Goal: Task Accomplishment & Management: Manage account settings

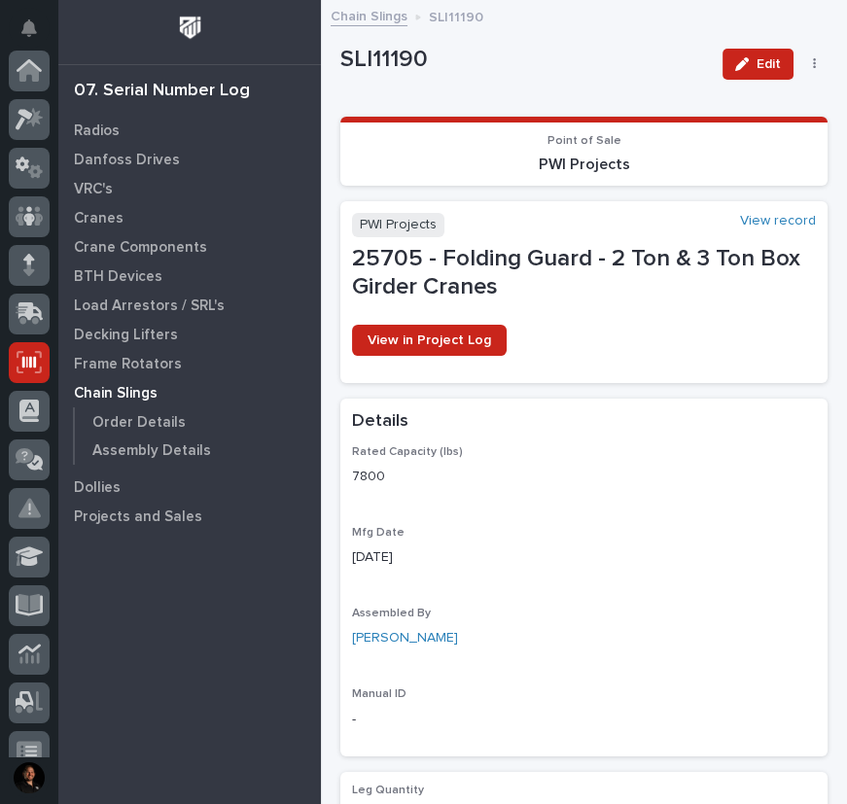
scroll to position [292, 0]
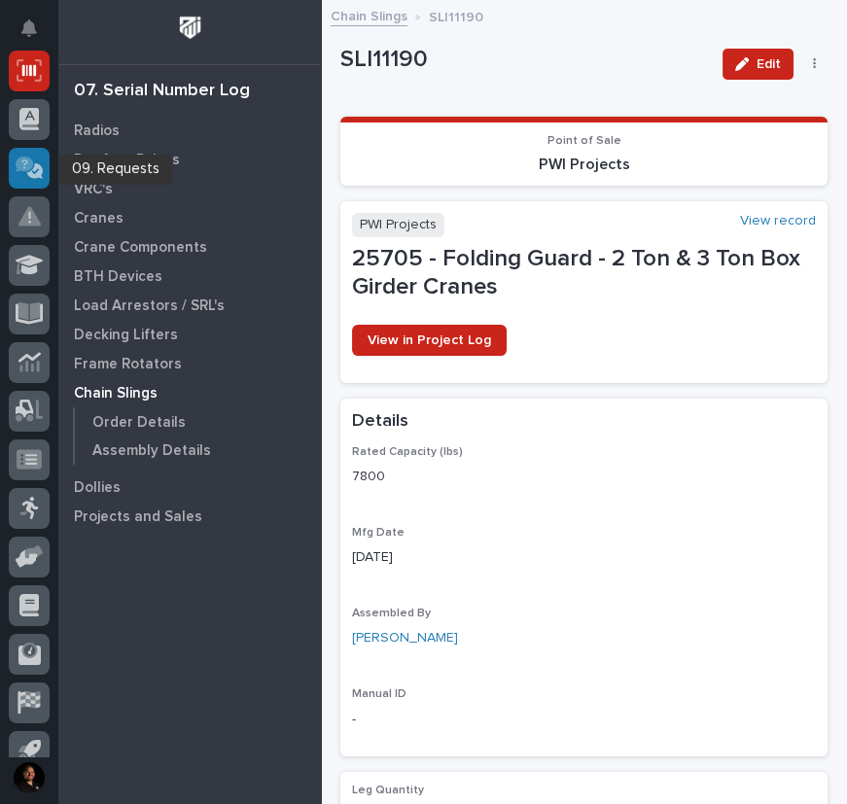
click at [43, 169] on div at bounding box center [29, 168] width 41 height 41
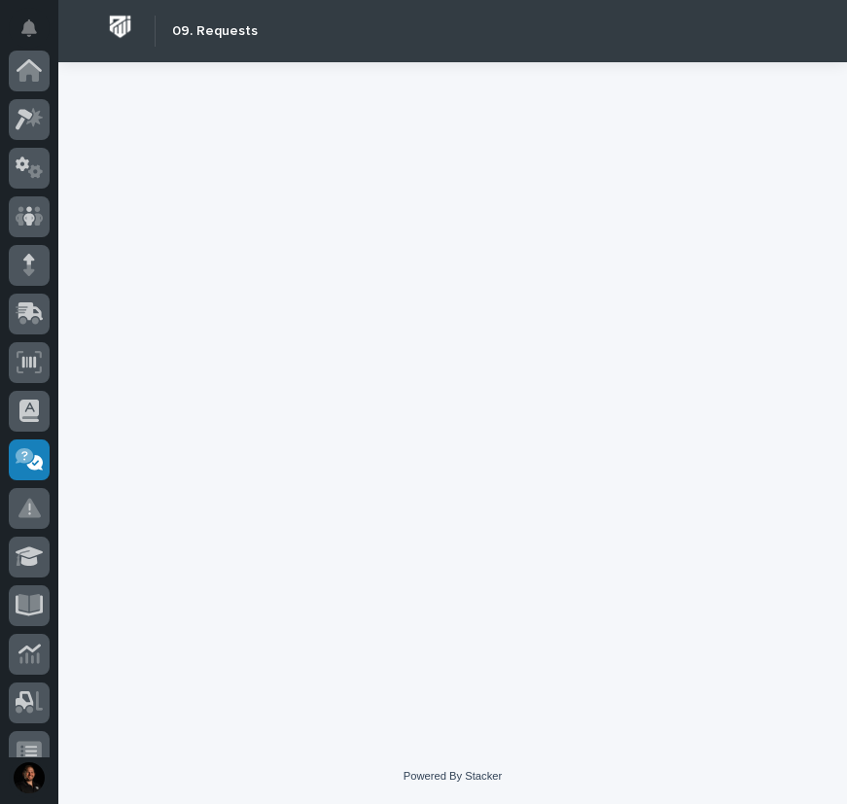
scroll to position [362, 0]
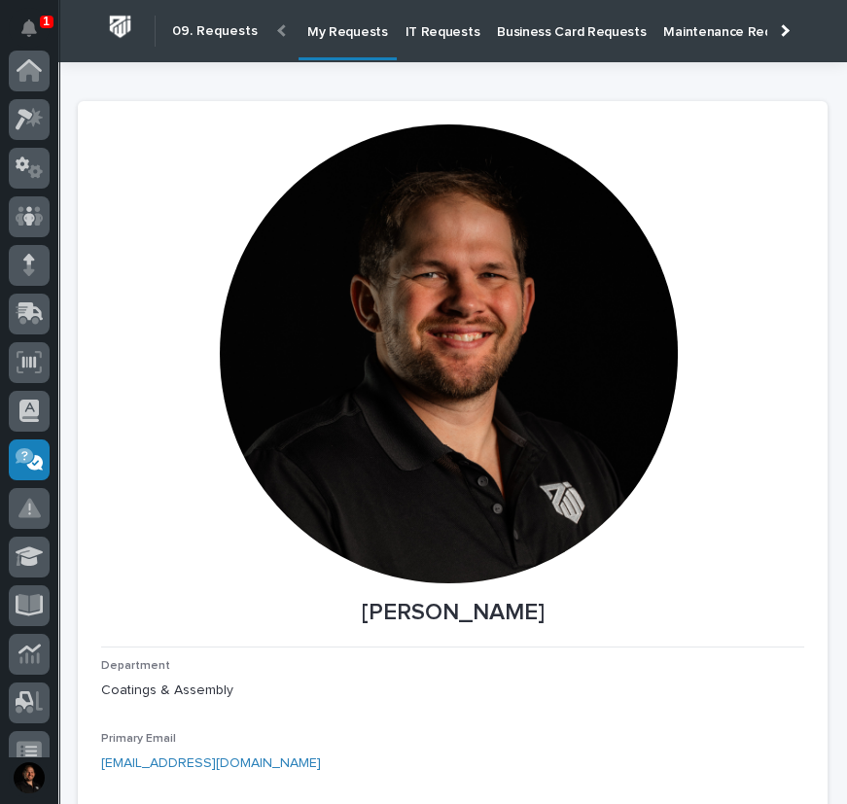
click at [443, 36] on p "IT Requests" at bounding box center [443, 20] width 75 height 41
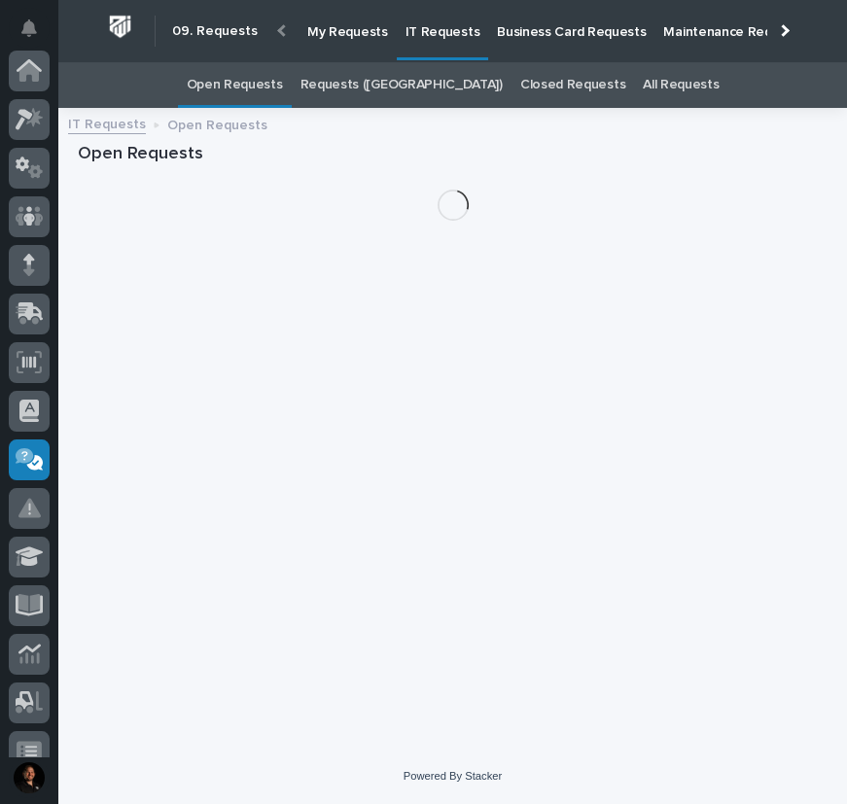
scroll to position [362, 0]
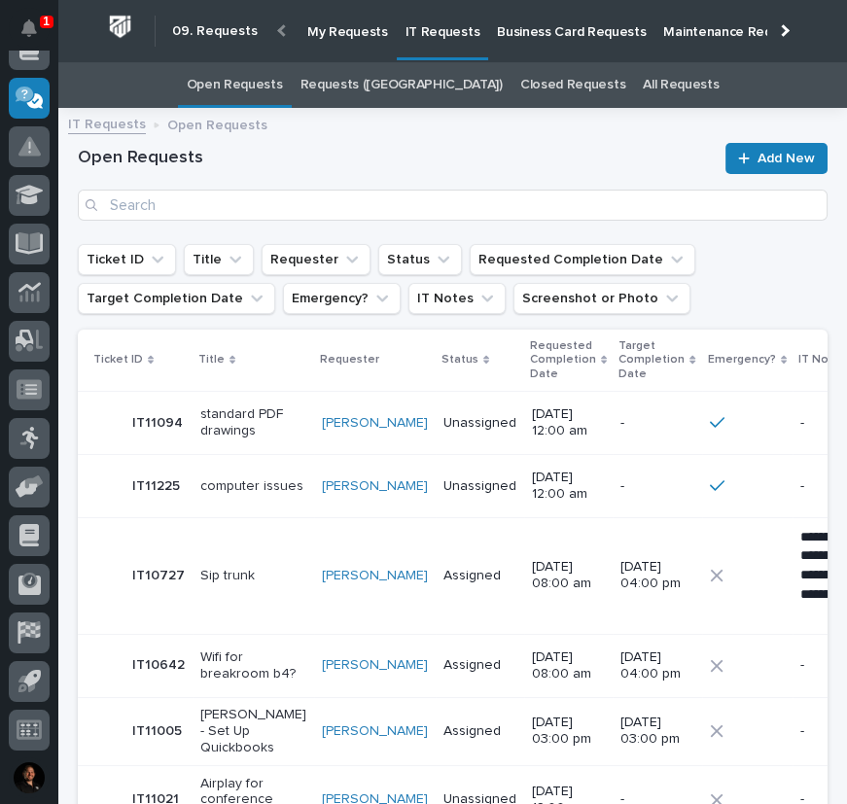
click at [376, 88] on link "Requests (Kanban)" at bounding box center [402, 85] width 202 height 46
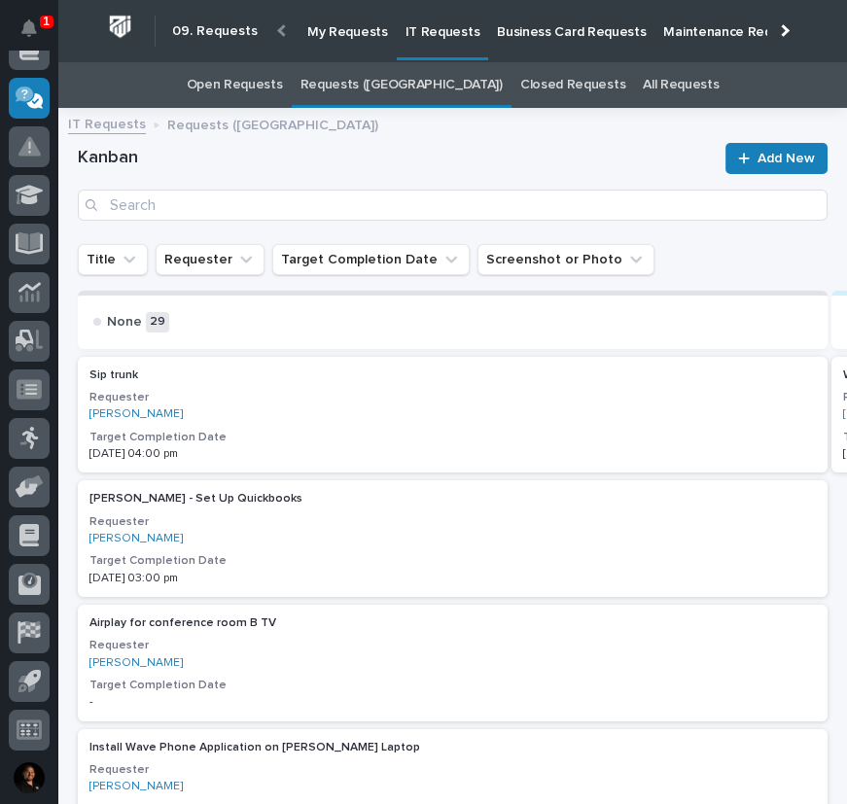
click at [531, 32] on p "Business Card Requests" at bounding box center [571, 20] width 149 height 41
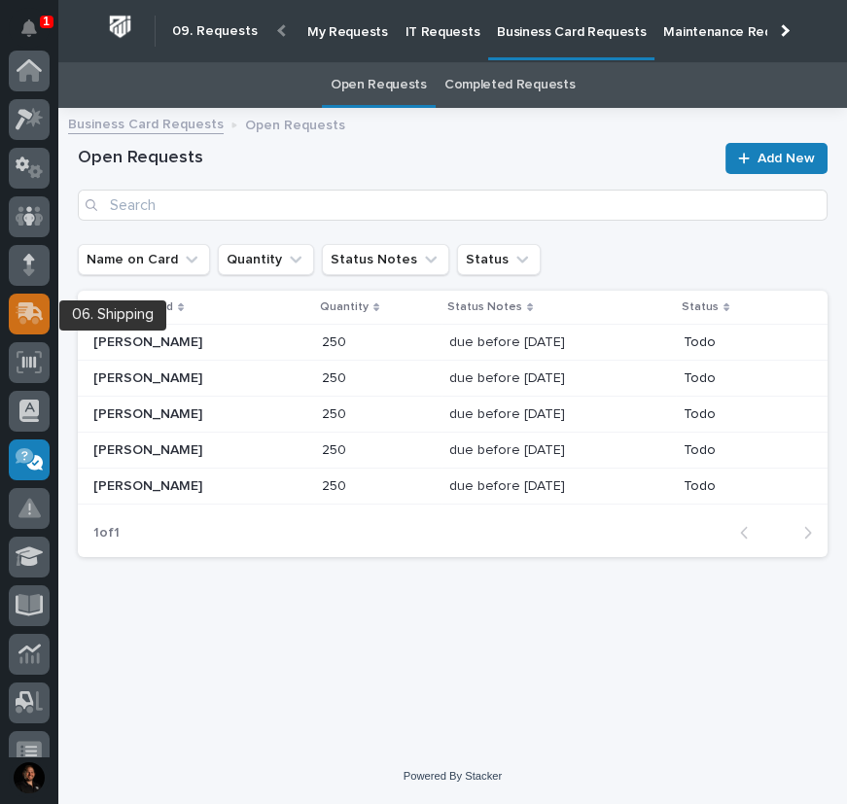
click at [38, 311] on icon at bounding box center [30, 313] width 28 height 22
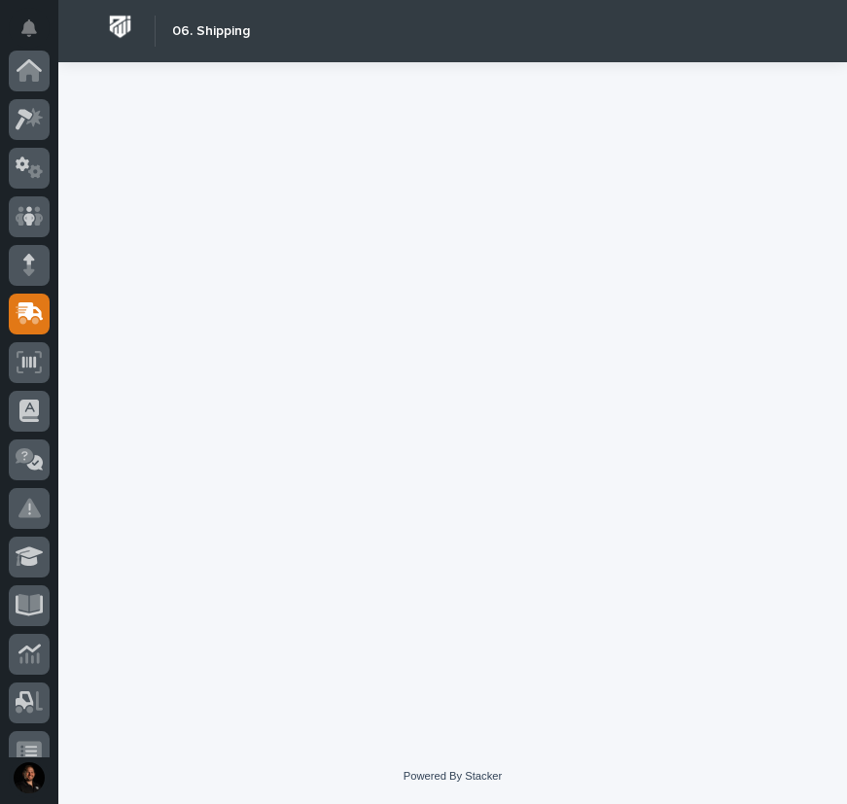
scroll to position [243, 0]
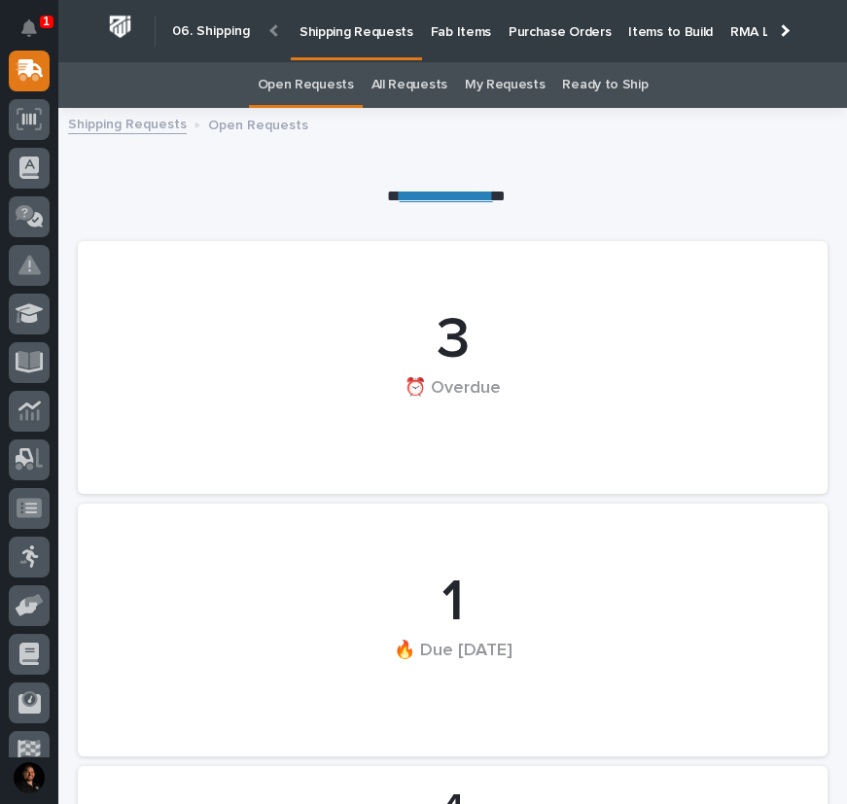
click at [643, 33] on p "Items to Build" at bounding box center [670, 20] width 85 height 41
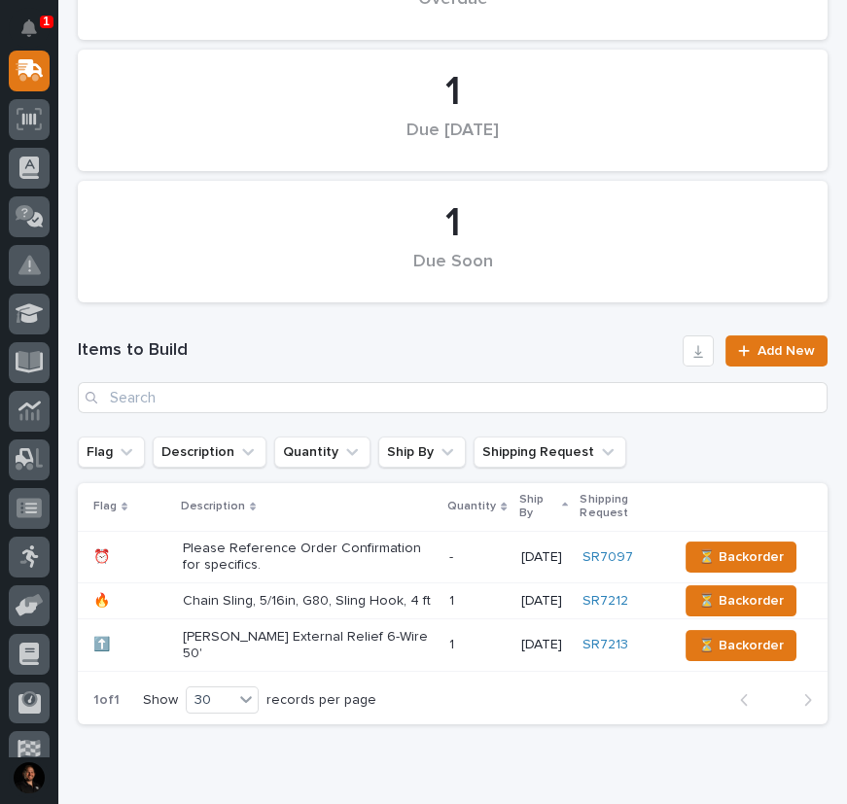
scroll to position [322, 0]
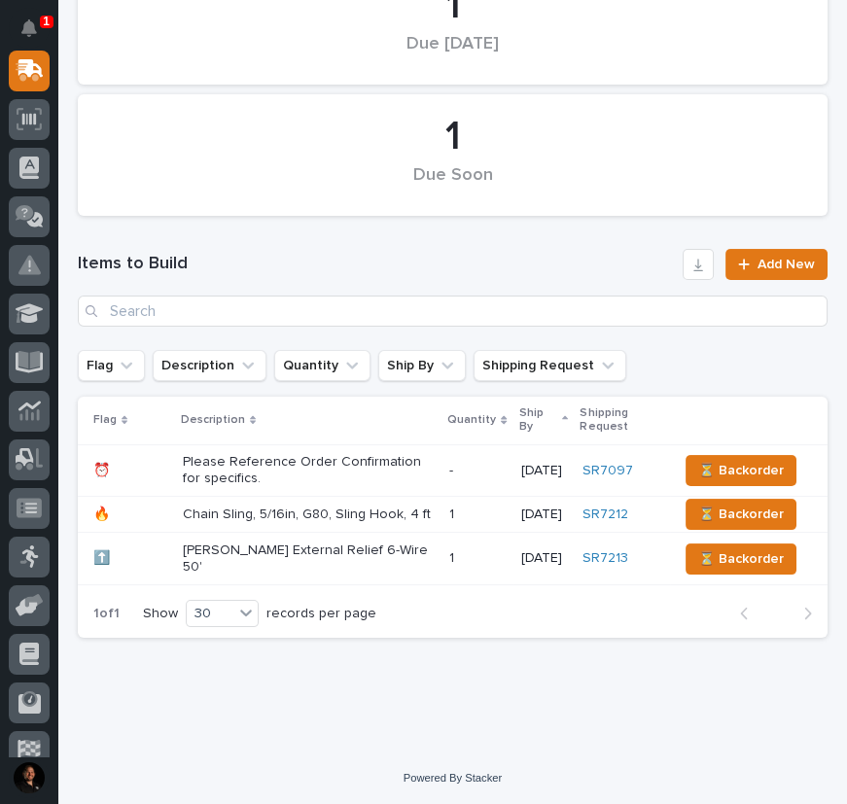
click at [364, 517] on p "Chain Sling, 5/16in, G80, Sling Hook, 4 ft" at bounding box center [308, 515] width 251 height 17
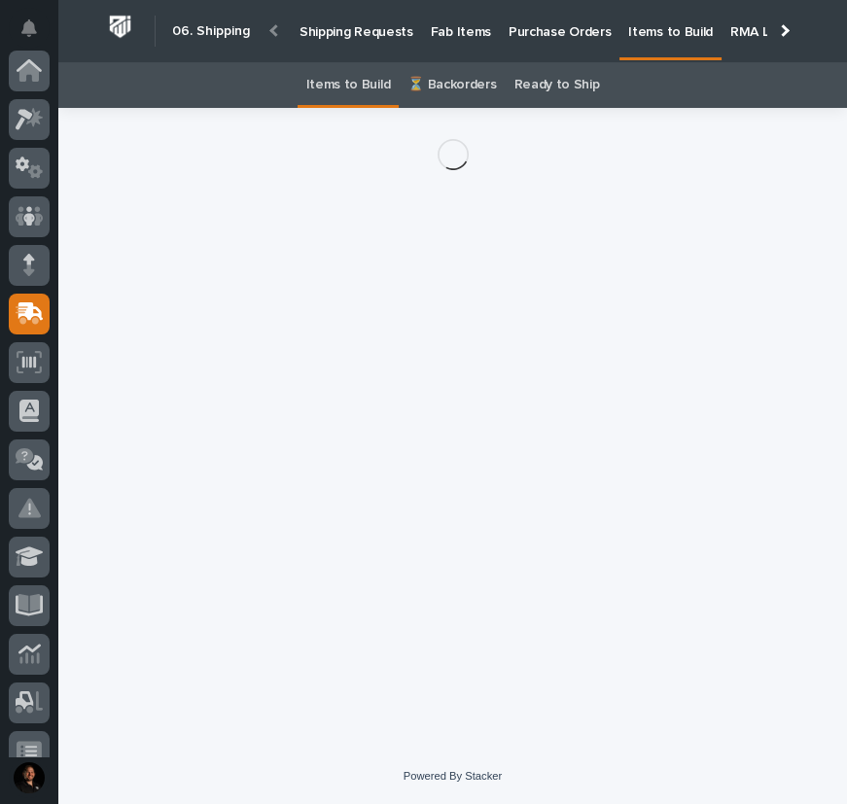
scroll to position [243, 0]
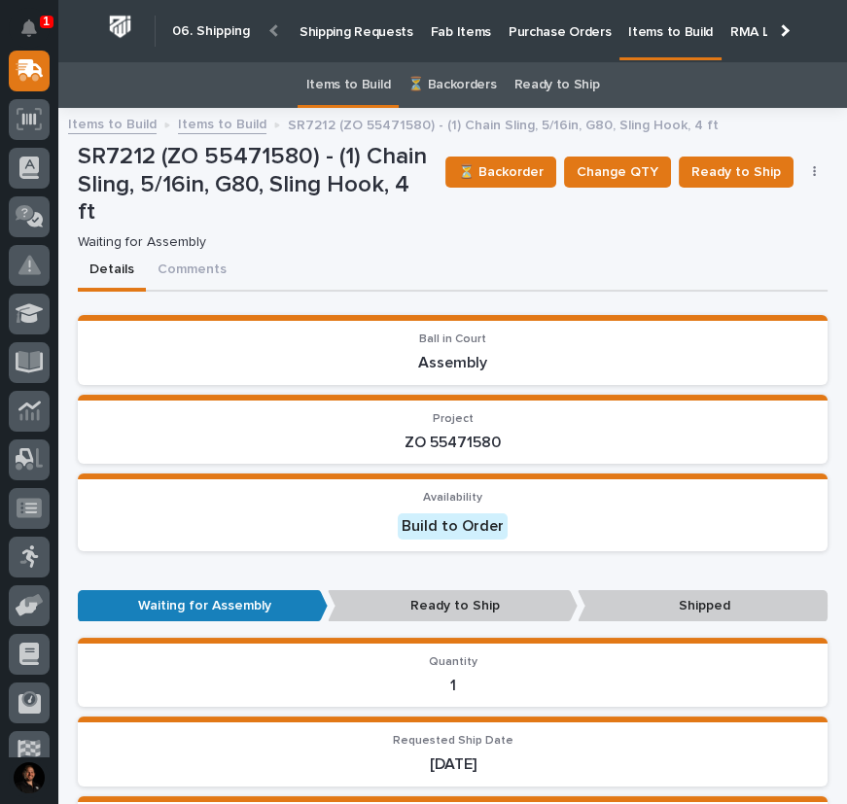
click at [360, 23] on p "Shipping Requests" at bounding box center [357, 20] width 114 height 41
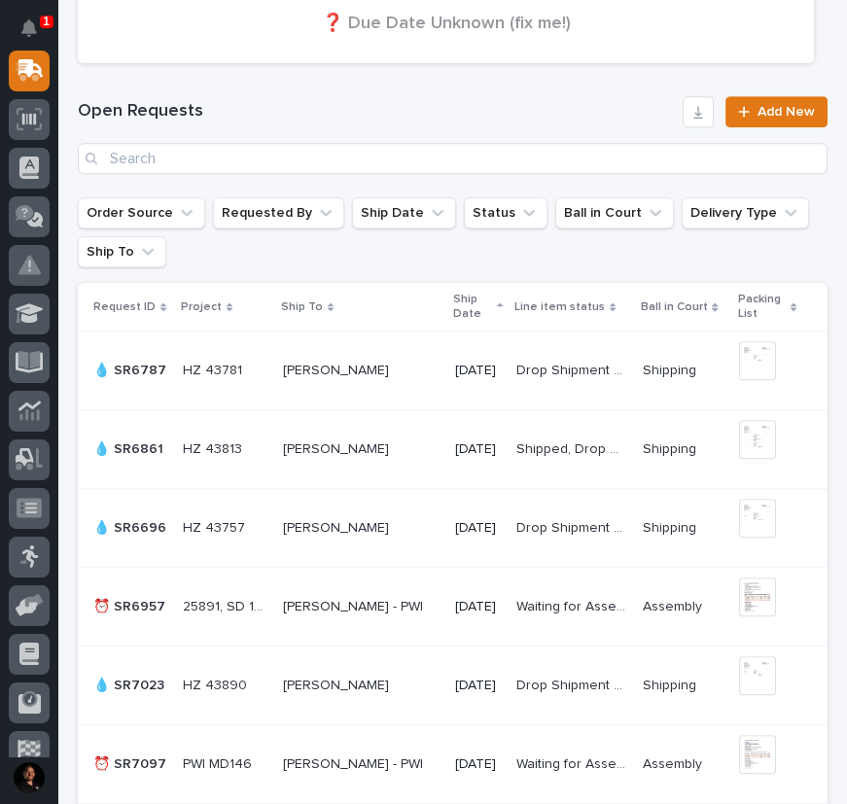
scroll to position [1180, 0]
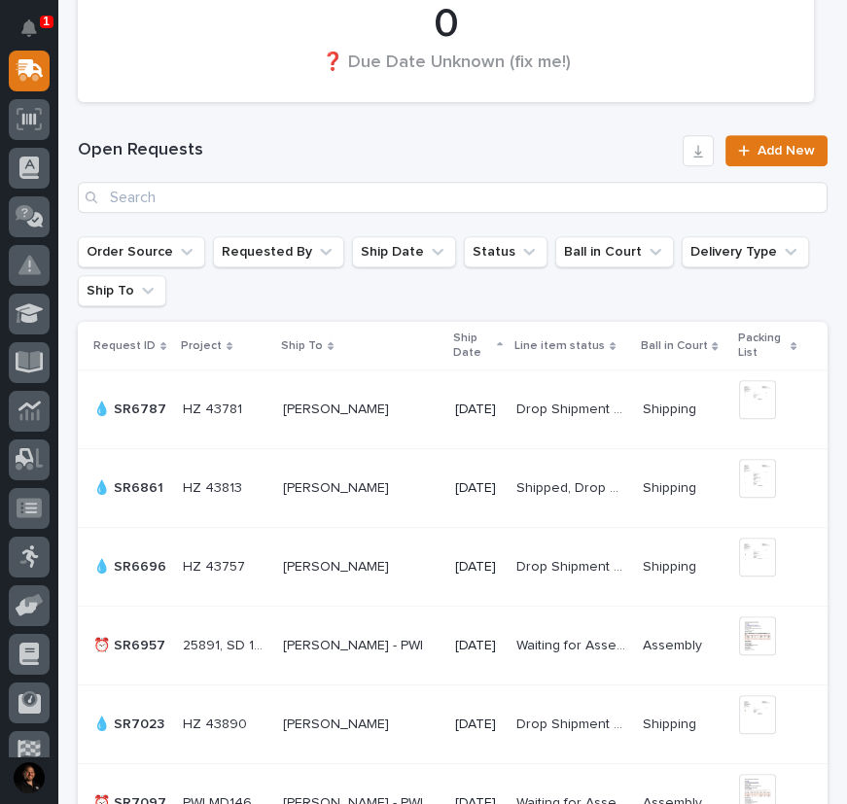
click at [319, 153] on h1 "Open Requests" at bounding box center [376, 150] width 597 height 23
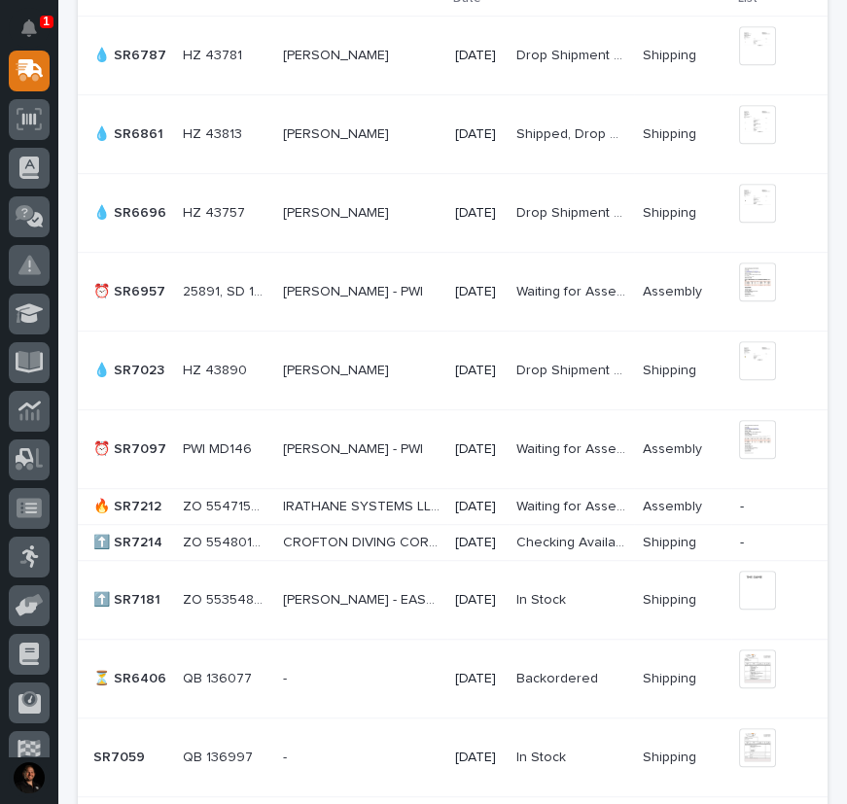
click at [233, 499] on p "ZO 55471580" at bounding box center [227, 505] width 89 height 20
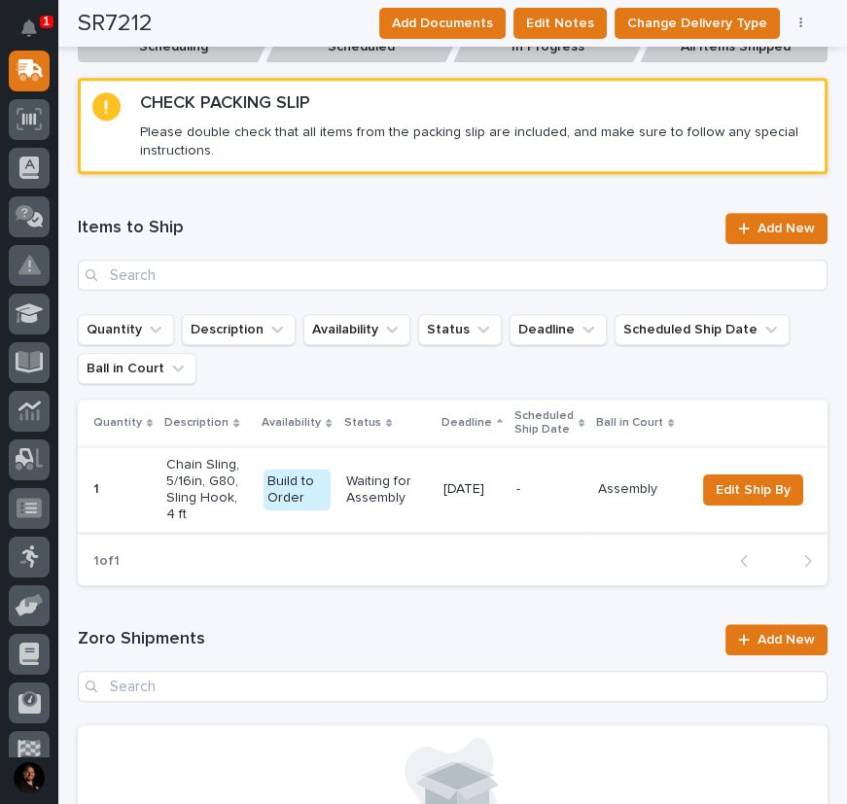
scroll to position [1237, 0]
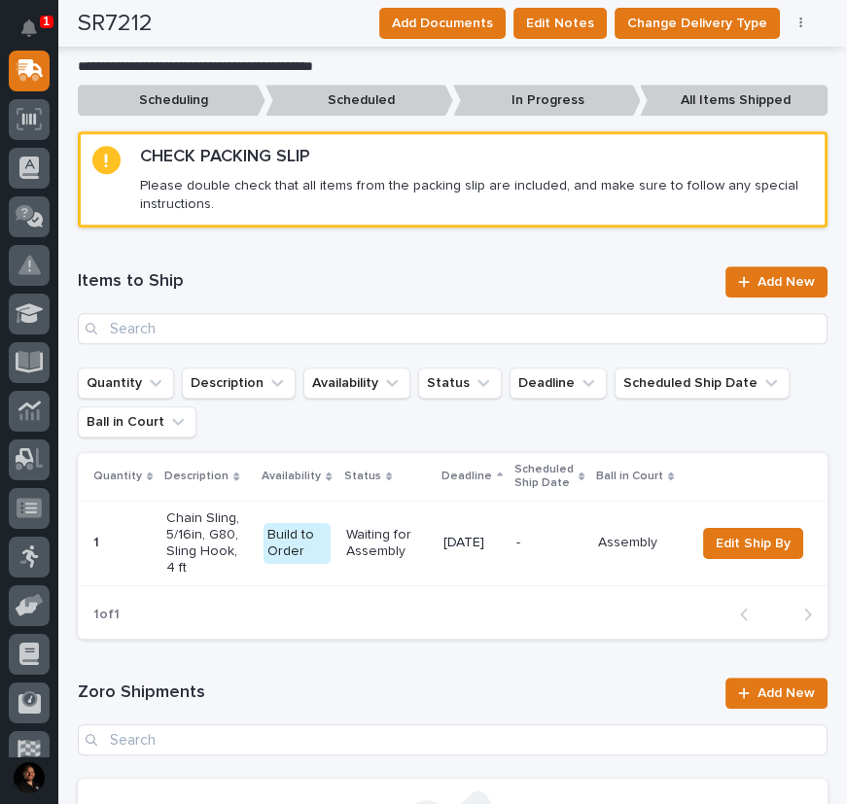
click at [346, 535] on p "Waiting for Assembly" at bounding box center [387, 543] width 82 height 33
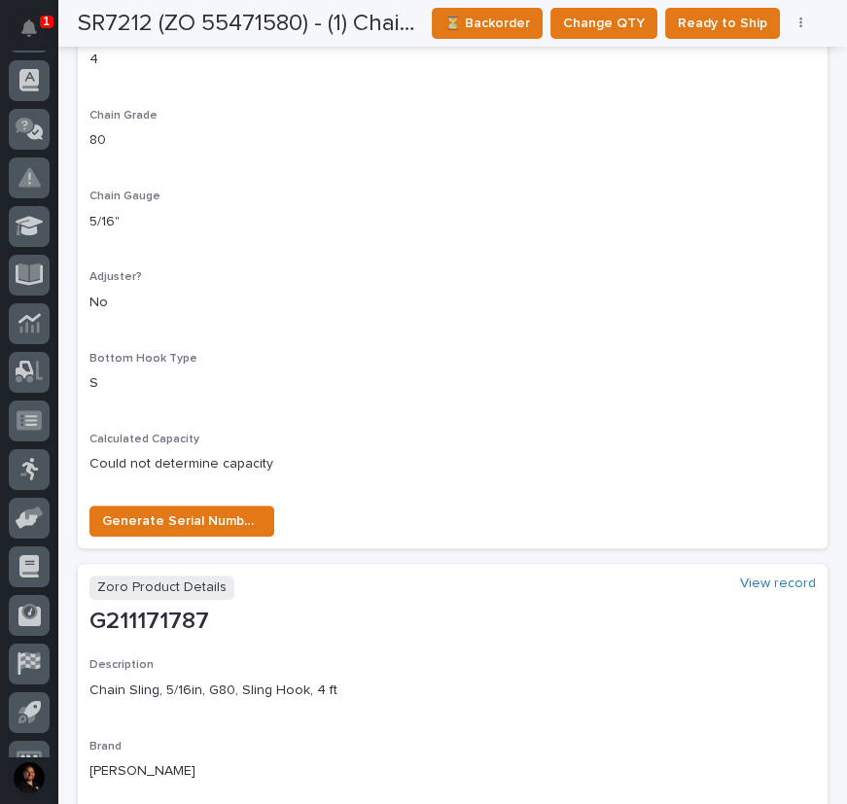
scroll to position [1275, 0]
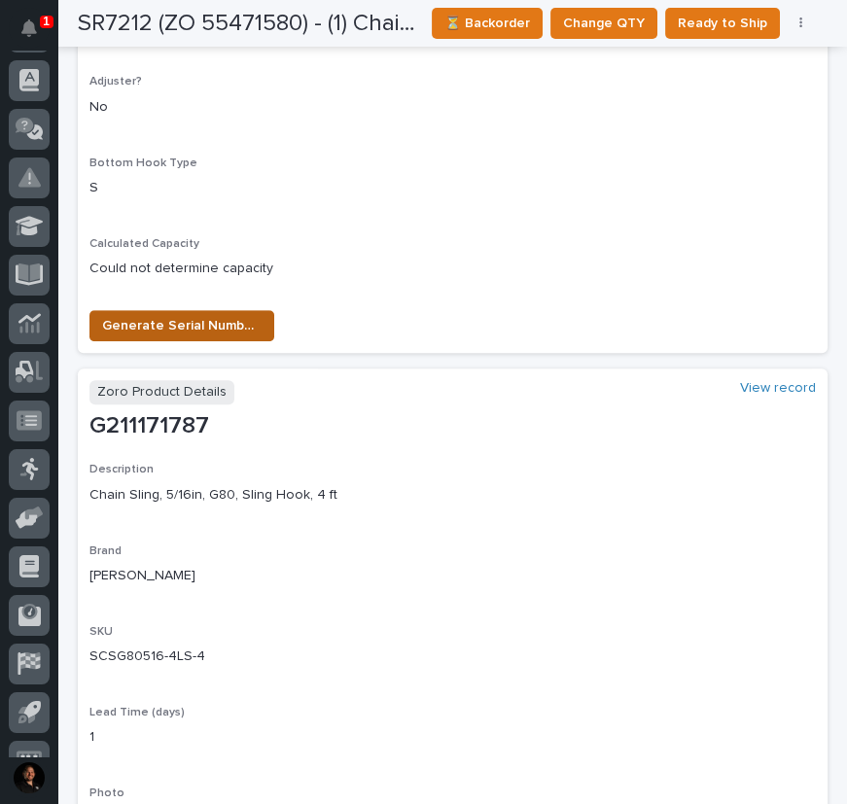
click at [226, 328] on span "Generate Serial Numbers" at bounding box center [181, 325] width 159 height 23
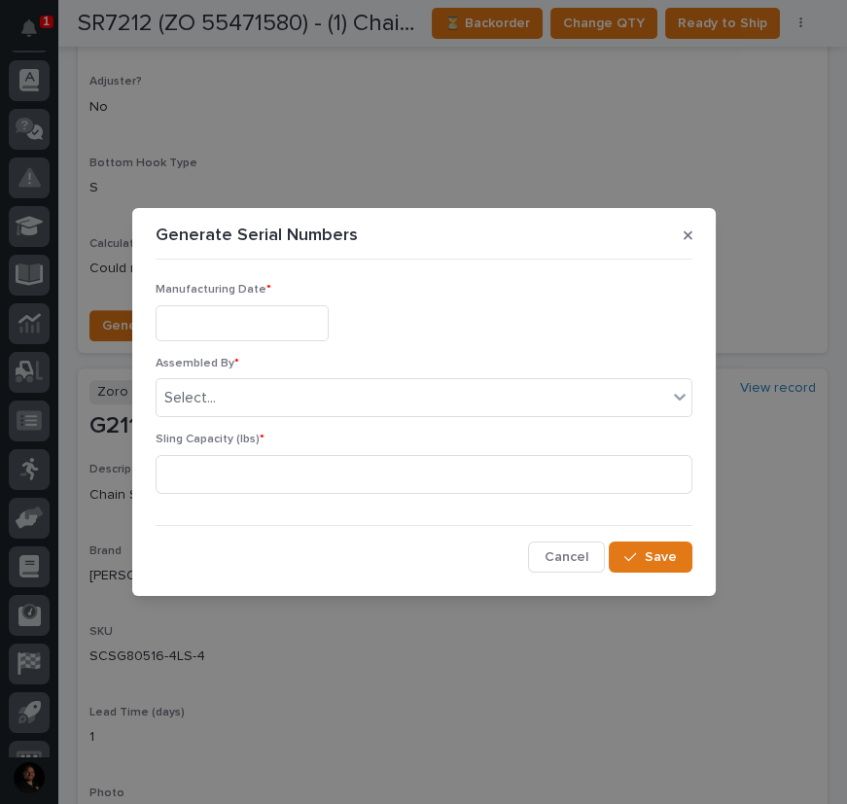
click at [249, 325] on input "text" at bounding box center [242, 323] width 173 height 36
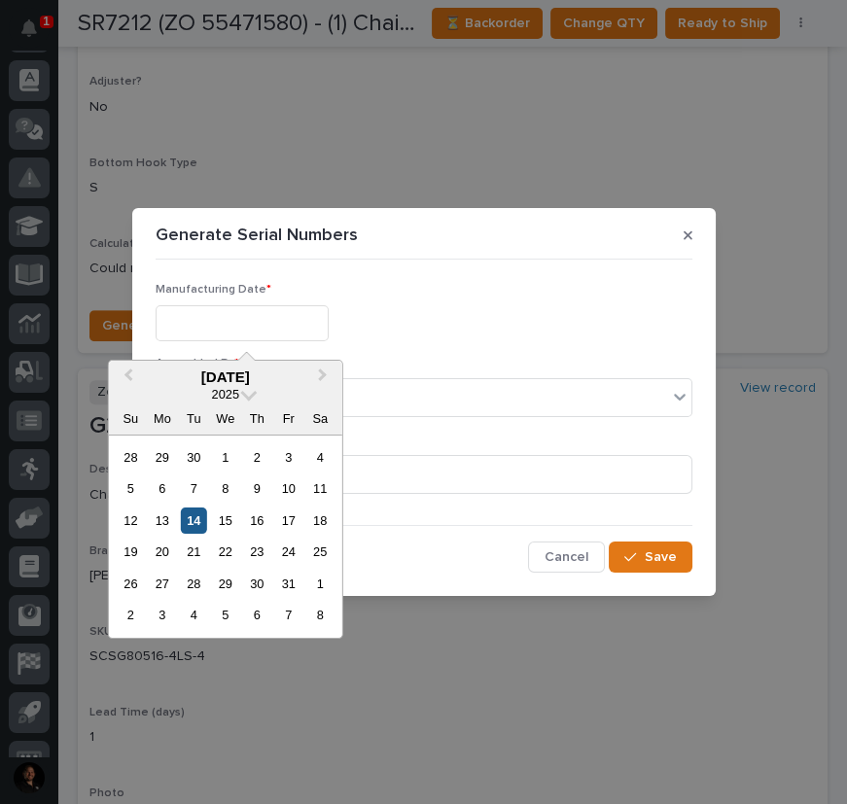
click at [195, 530] on div "14" at bounding box center [194, 521] width 26 height 26
type input "**********"
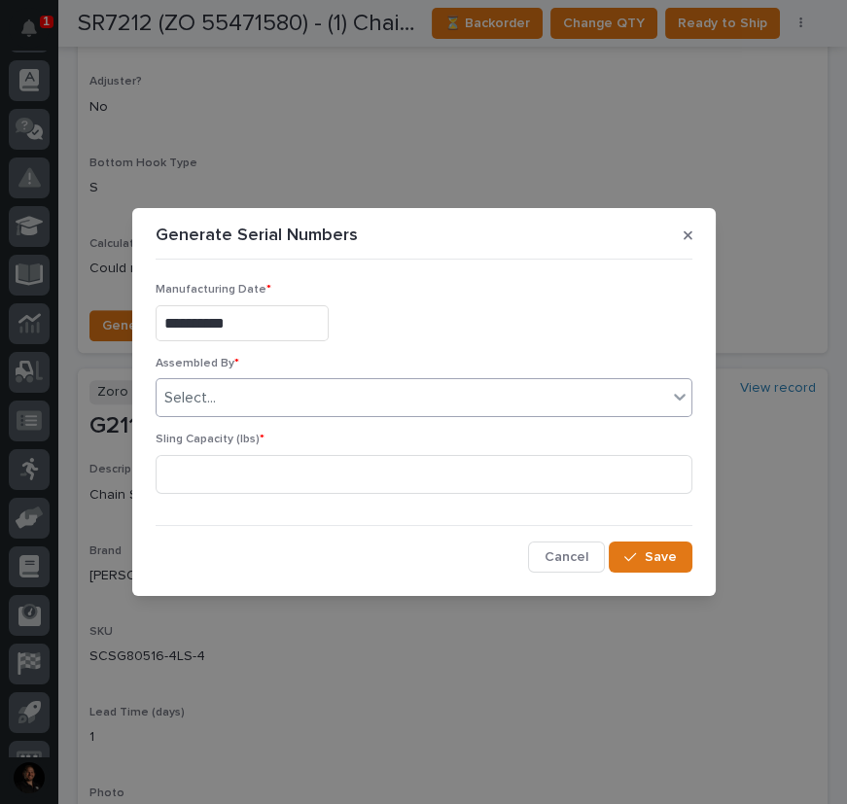
click at [250, 400] on div "Select..." at bounding box center [412, 398] width 511 height 32
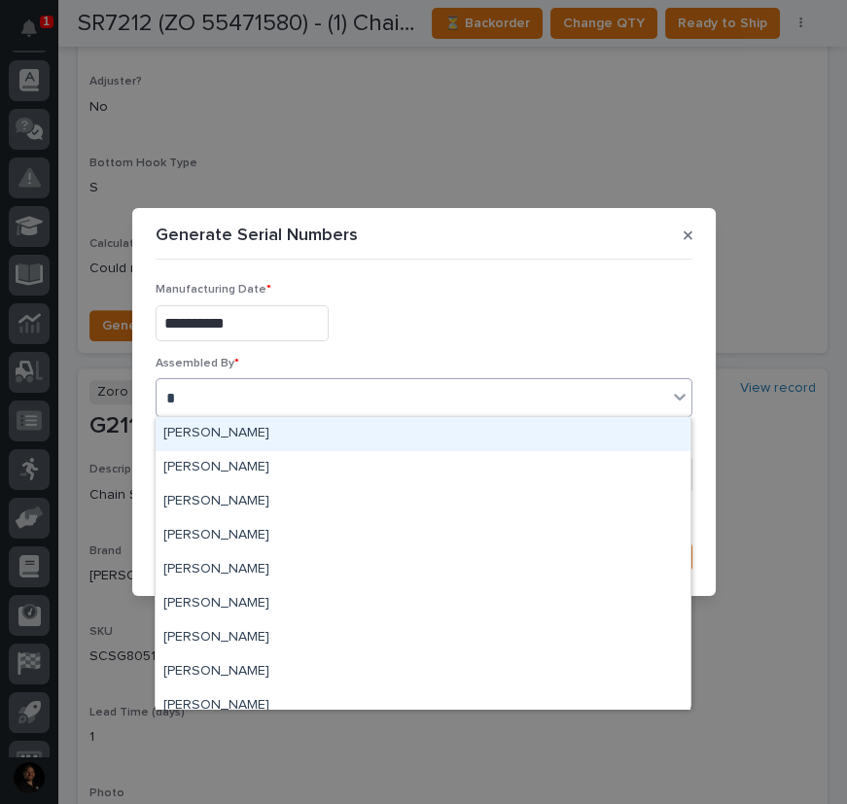
type input "**"
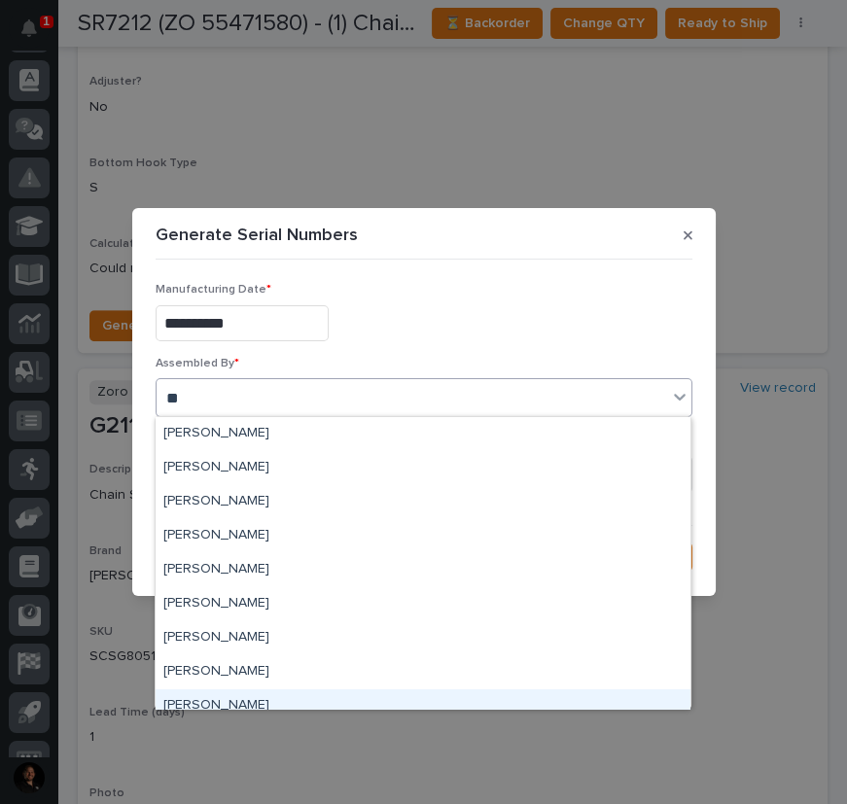
click at [177, 699] on div "Kenny Beachy" at bounding box center [423, 707] width 535 height 34
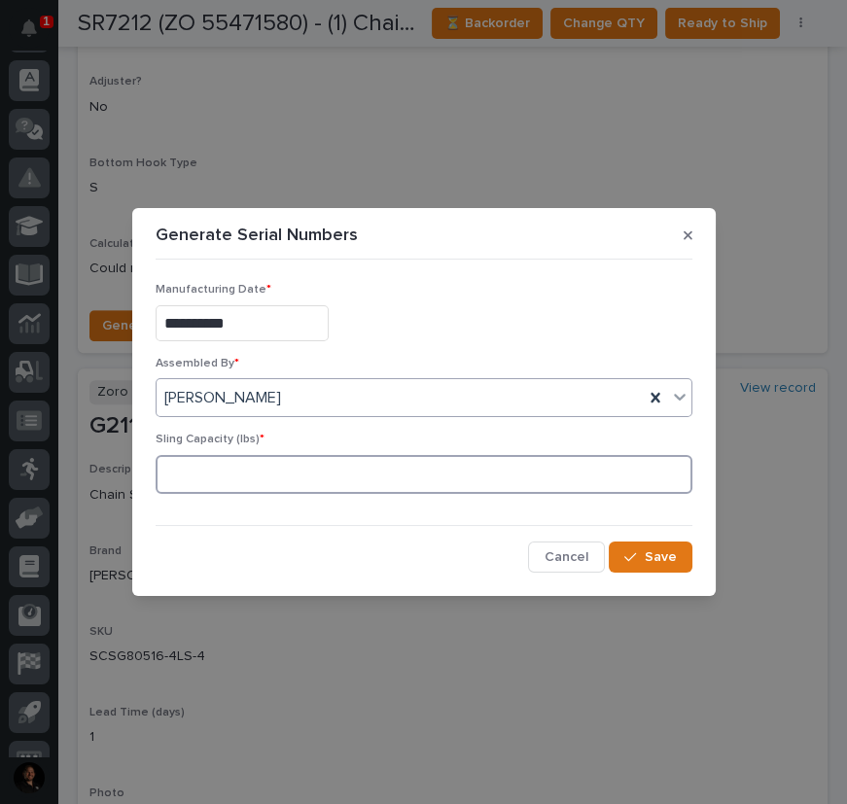
click at [213, 461] on input at bounding box center [424, 474] width 537 height 39
type input "11700"
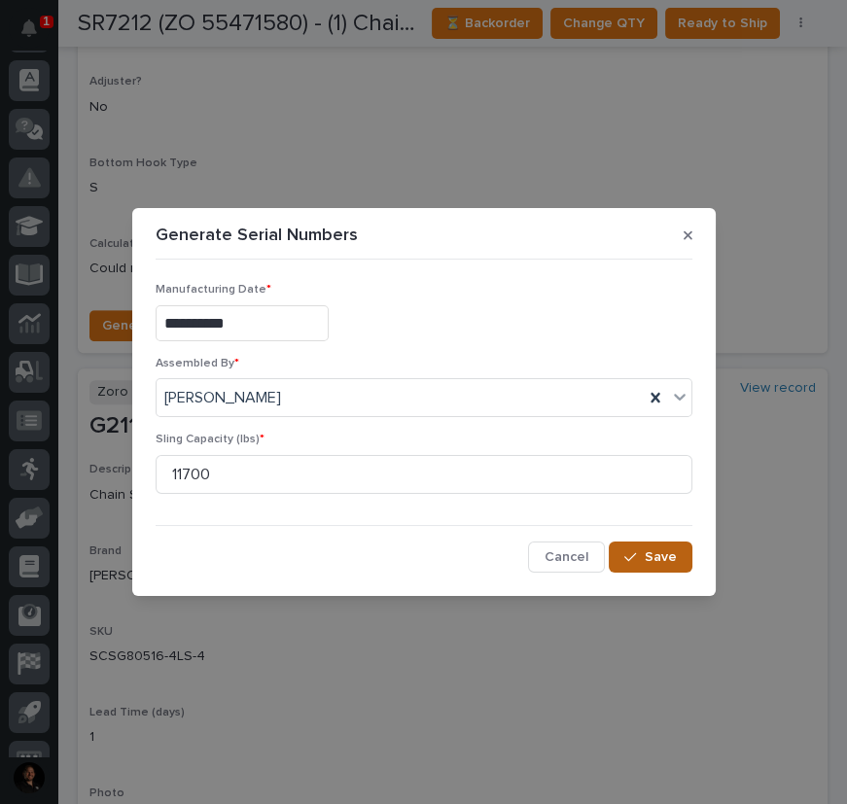
click at [673, 559] on span "Save" at bounding box center [661, 558] width 32 height 18
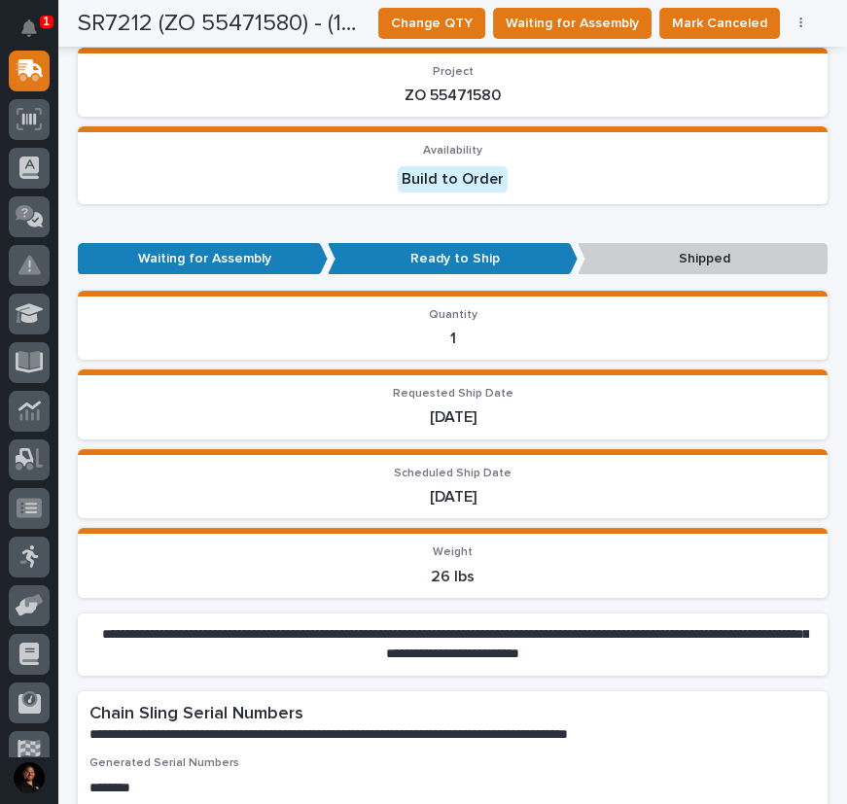
scroll to position [0, 0]
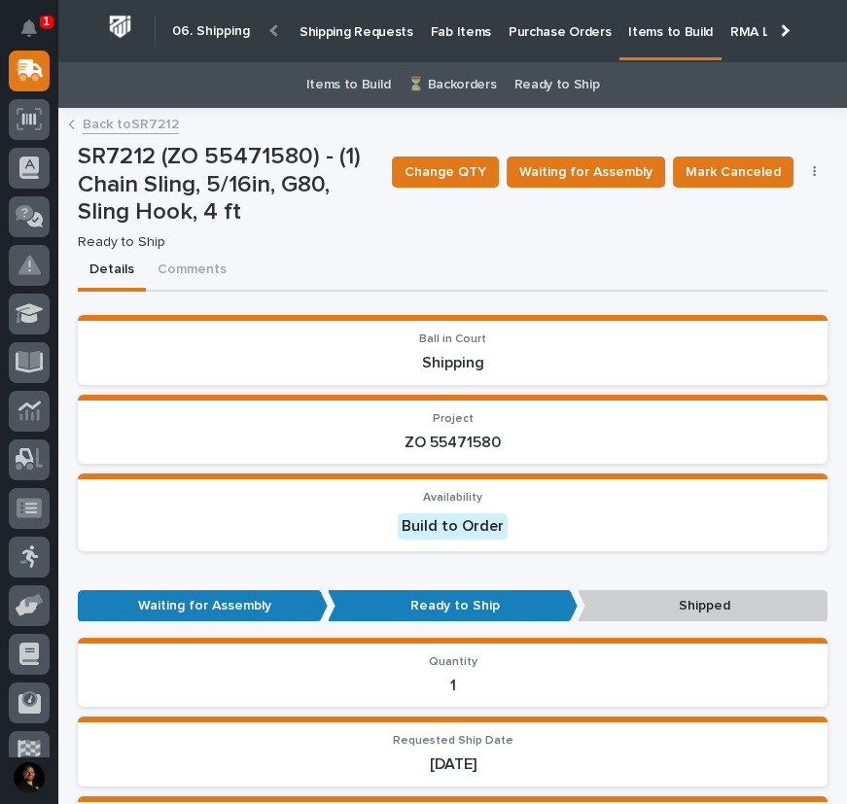
click at [133, 122] on link "Back to SR7212" at bounding box center [131, 123] width 96 height 22
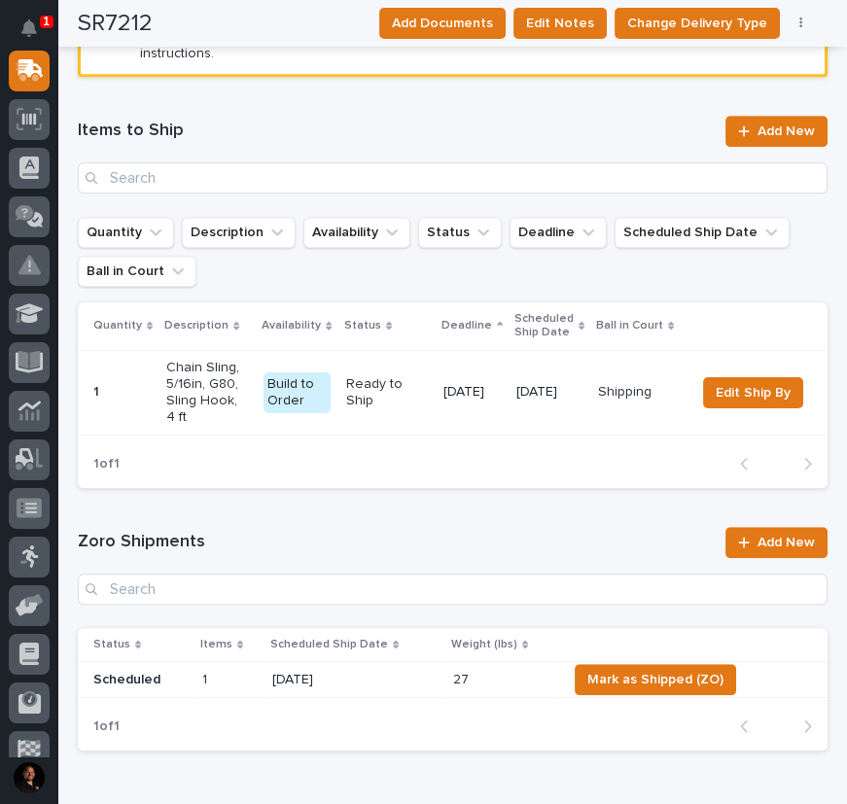
scroll to position [1653, 0]
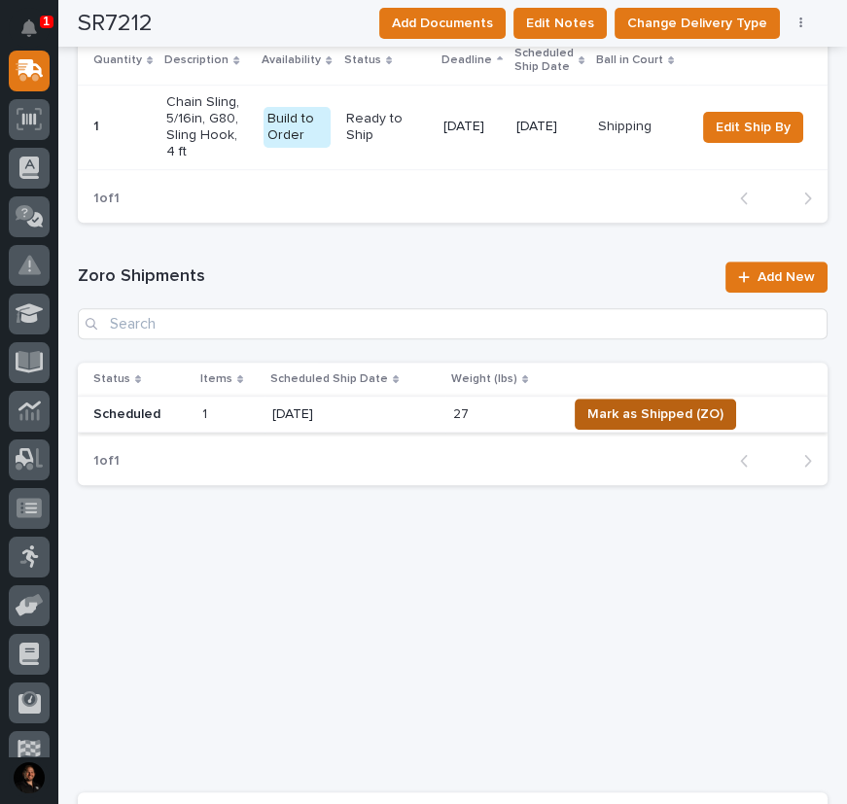
click at [603, 425] on span "Mark as Shipped (ZO)" at bounding box center [655, 414] width 136 height 23
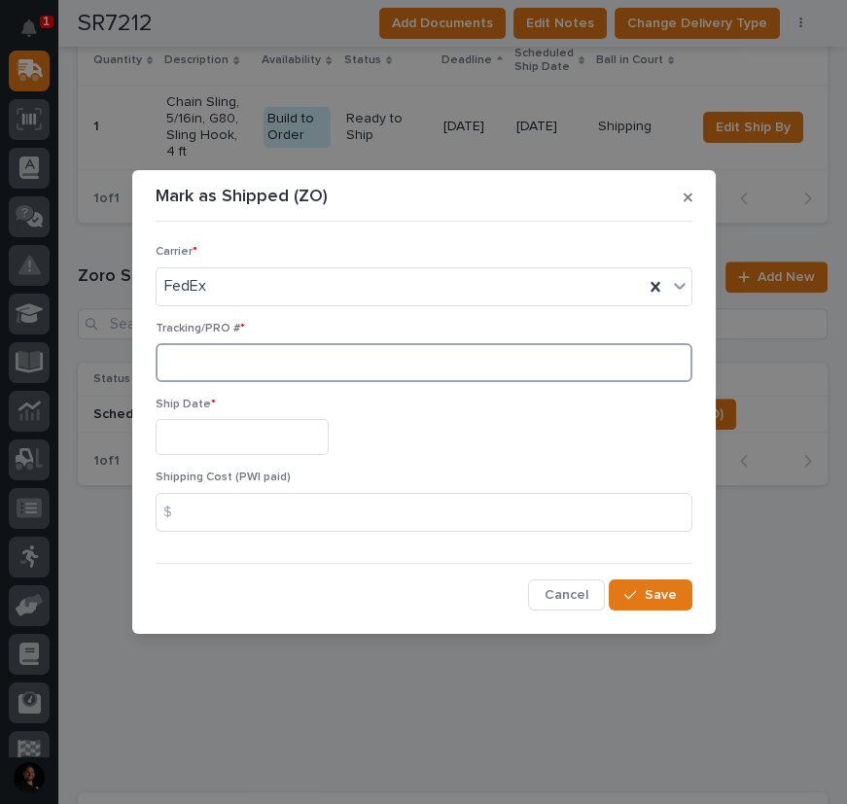
click at [196, 362] on input at bounding box center [424, 362] width 537 height 39
click at [167, 356] on input at bounding box center [424, 362] width 537 height 39
paste input "394230121424"
type input "394230121424"
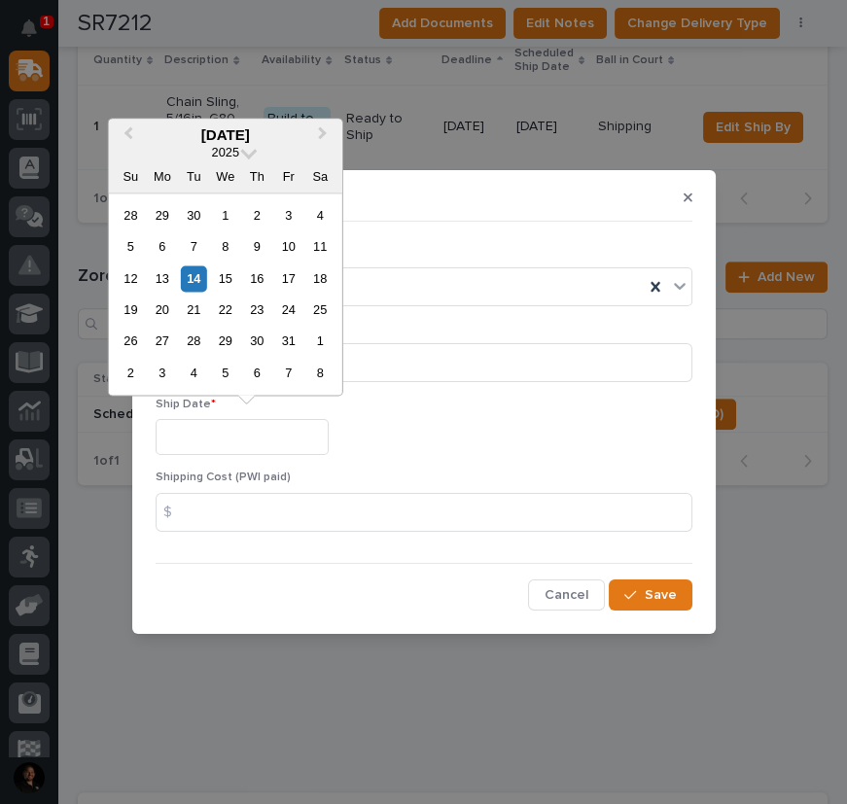
click at [275, 439] on input "text" at bounding box center [242, 437] width 173 height 36
click at [195, 282] on div "14" at bounding box center [194, 279] width 26 height 26
type input "**********"
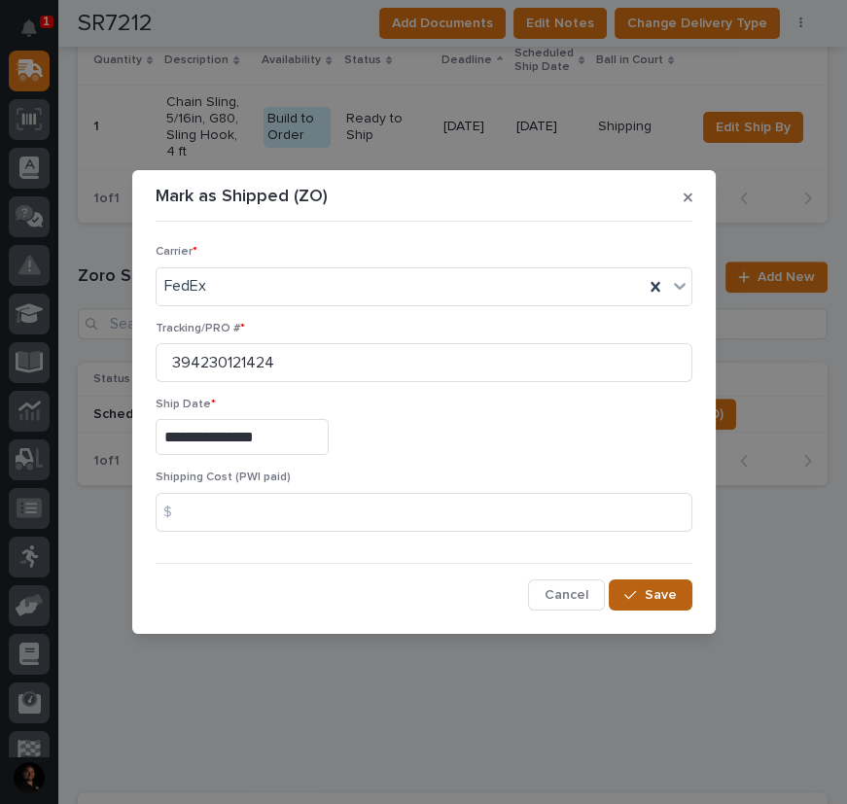
click at [670, 595] on span "Save" at bounding box center [661, 595] width 32 height 18
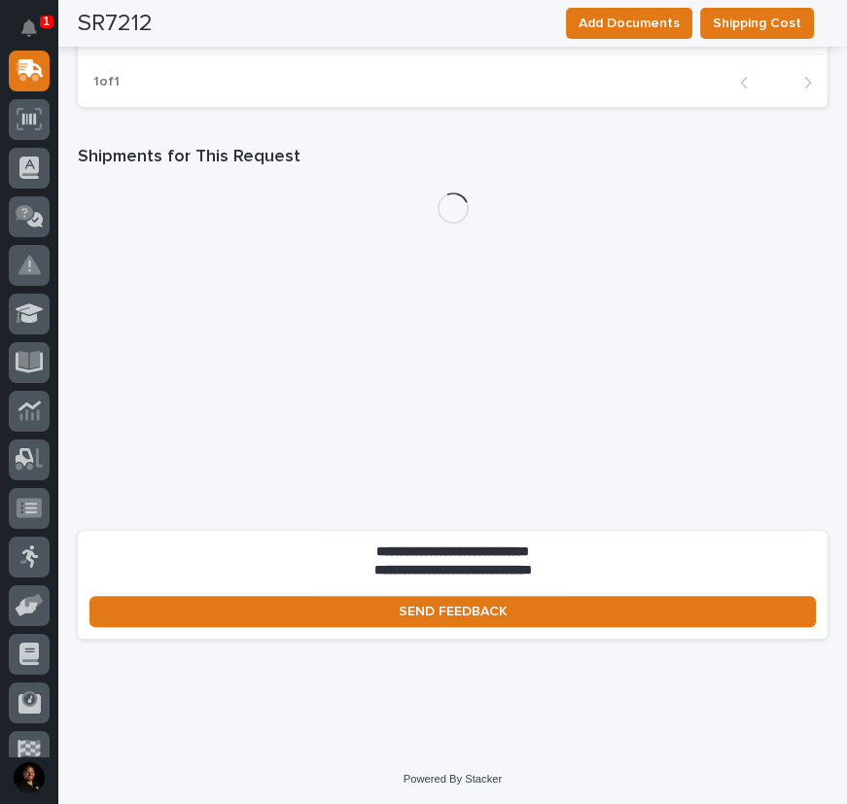
scroll to position [1639, 0]
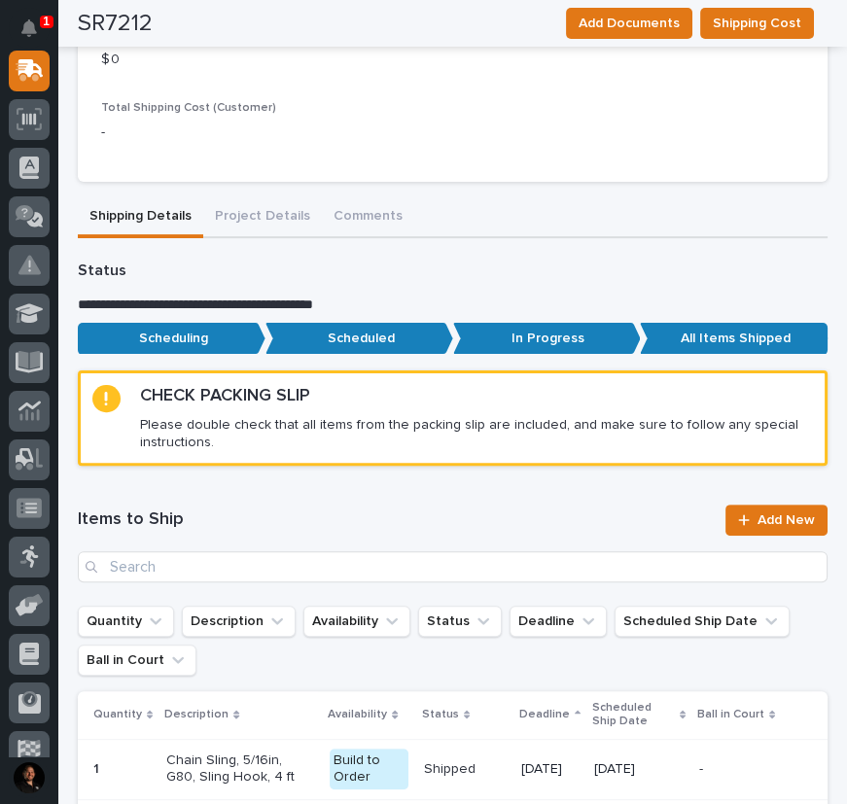
click at [282, 213] on div "**********" at bounding box center [453, 479] width 750 height 2120
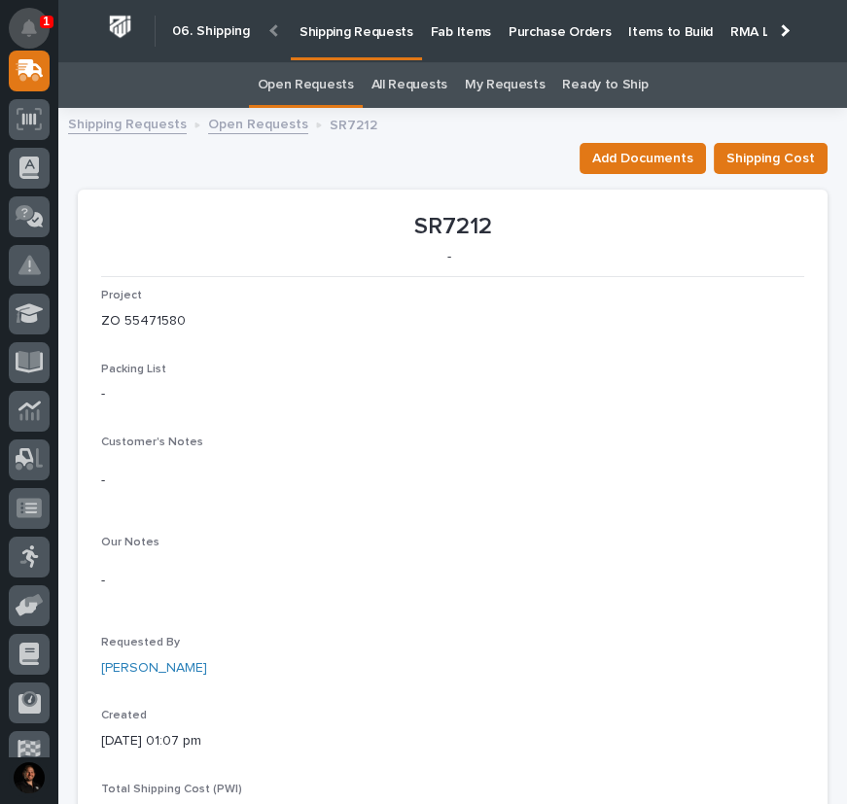
click at [21, 31] on icon "Notifications" at bounding box center [29, 28] width 16 height 18
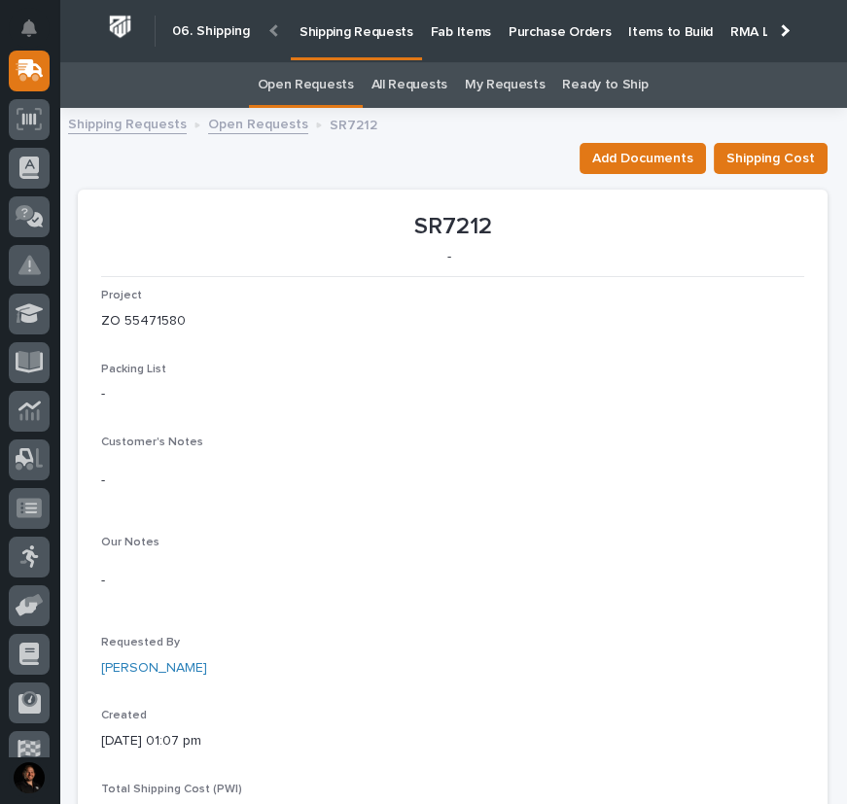
click at [590, 350] on div "Project ZO 55471580 Packing List - Customer's Notes - Our Notes - Requested By …" at bounding box center [452, 601] width 703 height 624
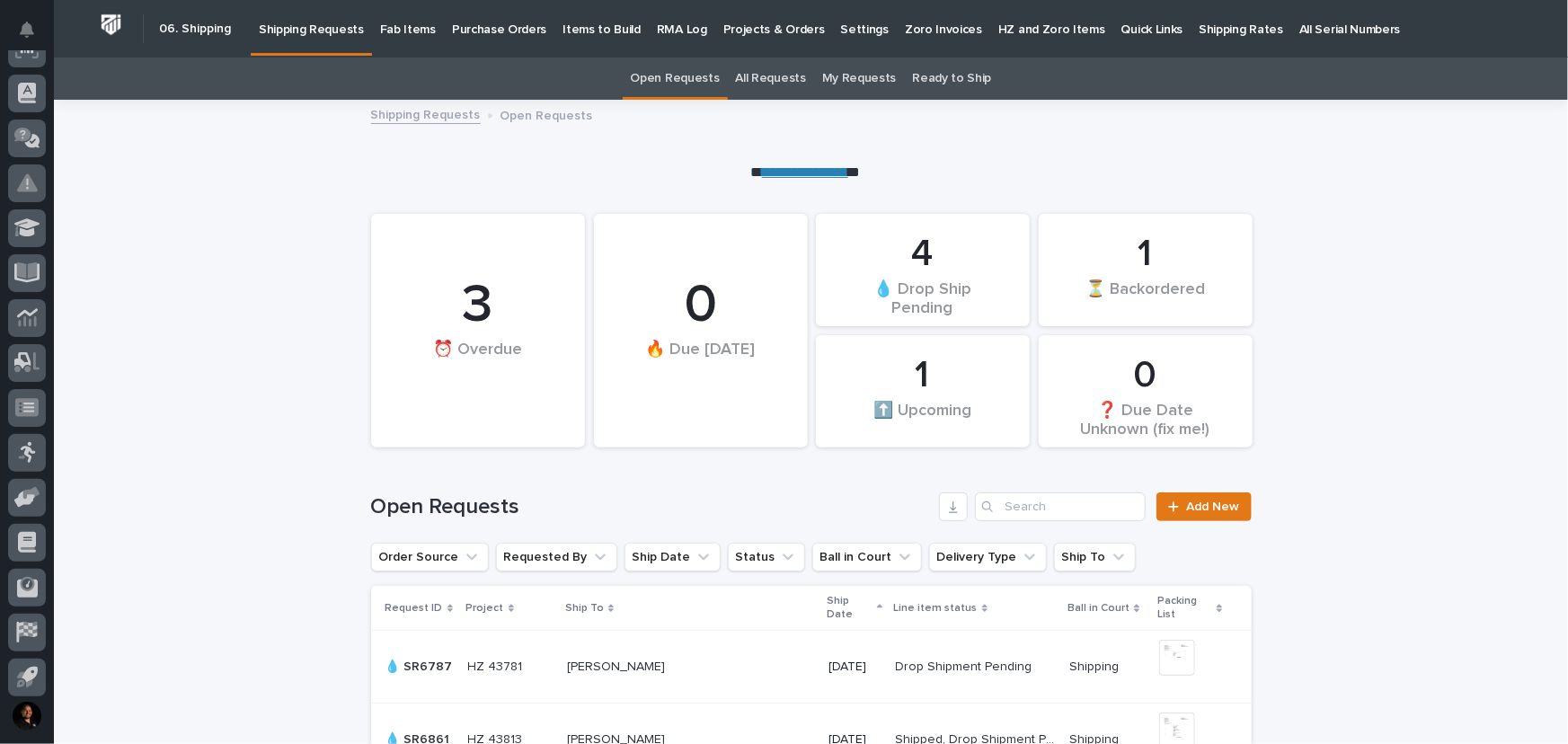
scroll to position [341, 0]
